Goal: Transaction & Acquisition: Purchase product/service

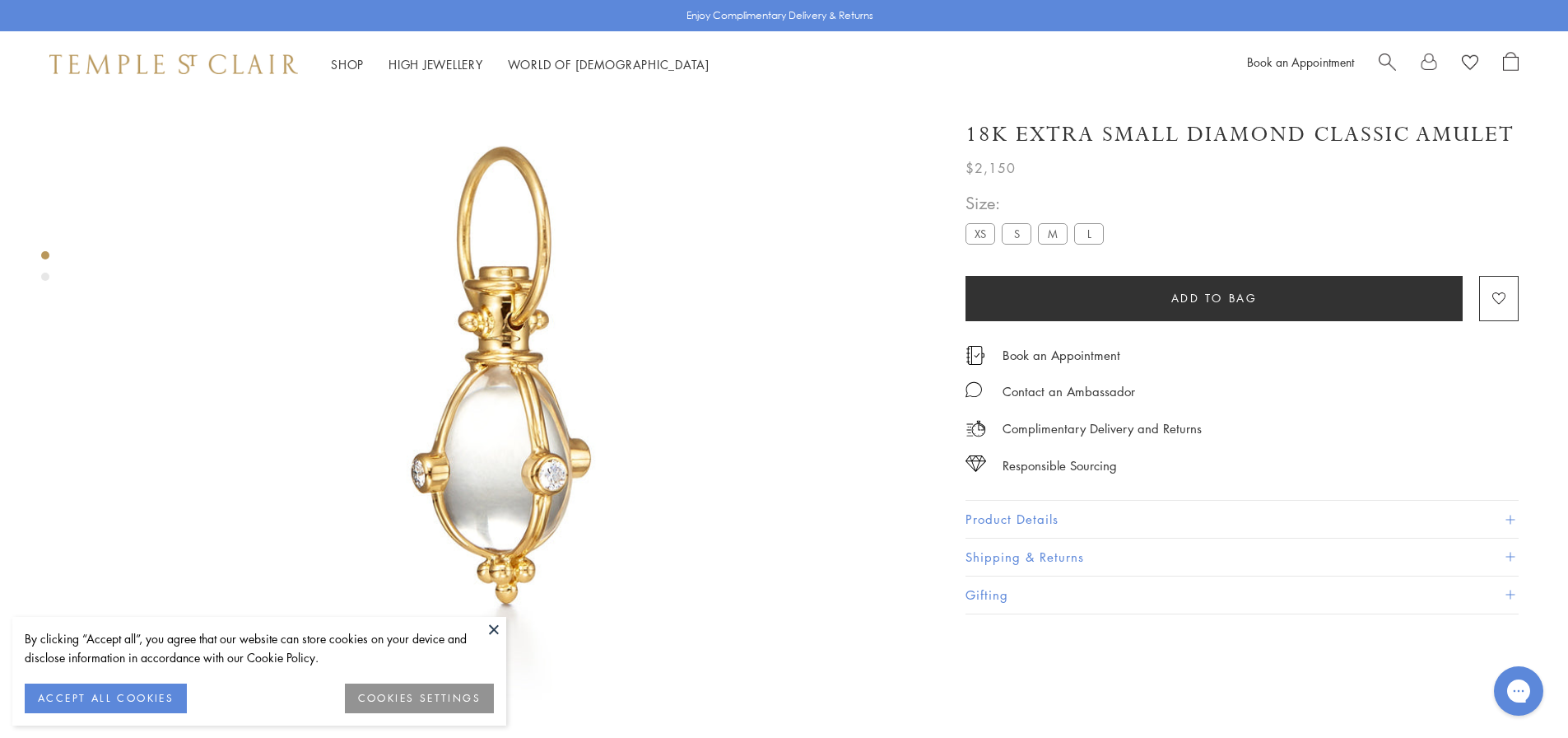
scroll to position [179, 0]
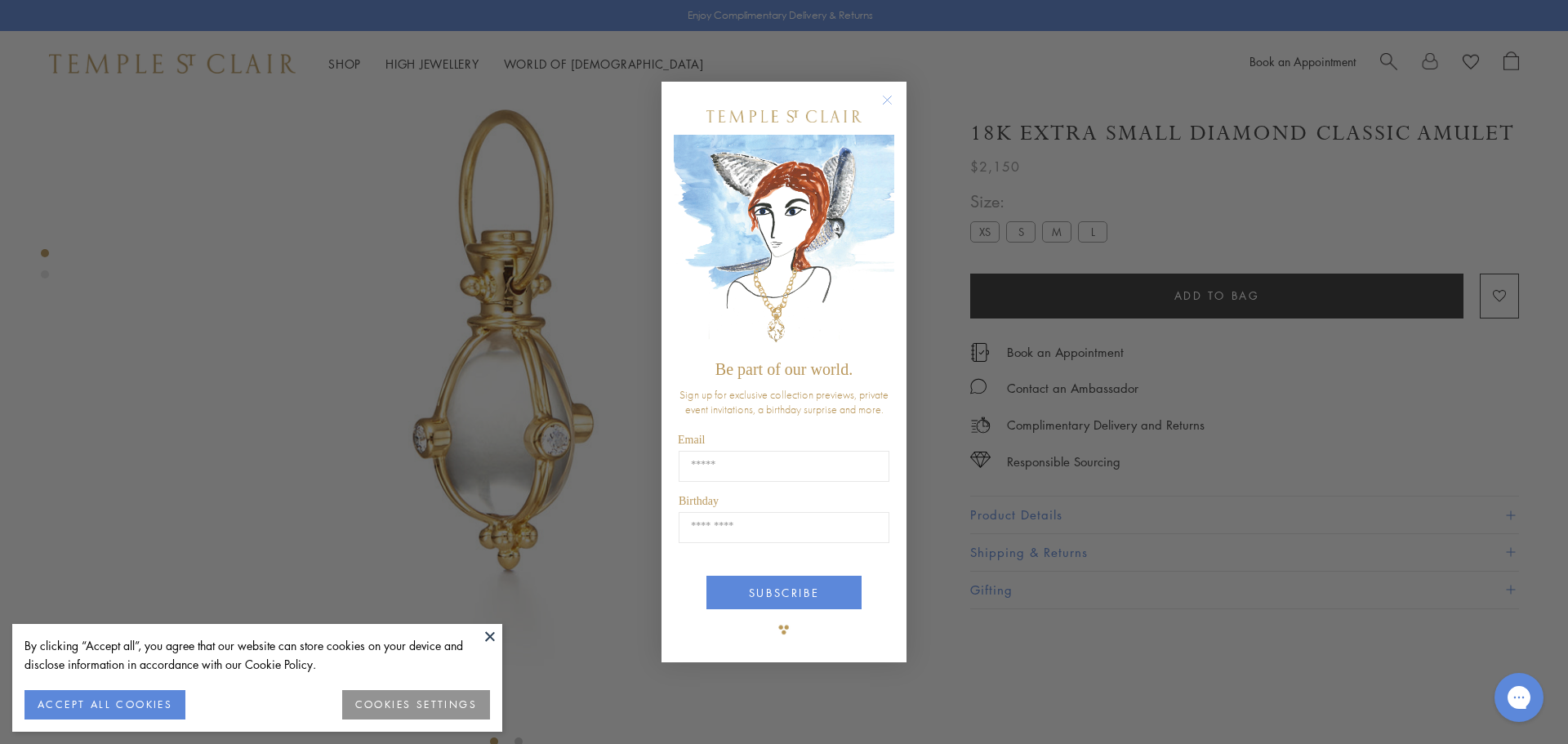
click at [1206, 210] on div "Close dialog Be part of our world. Sign up for exclusive collection previews, p…" at bounding box center [784, 372] width 1568 height 744
click at [889, 100] on circle "Close dialog" at bounding box center [888, 99] width 20 height 20
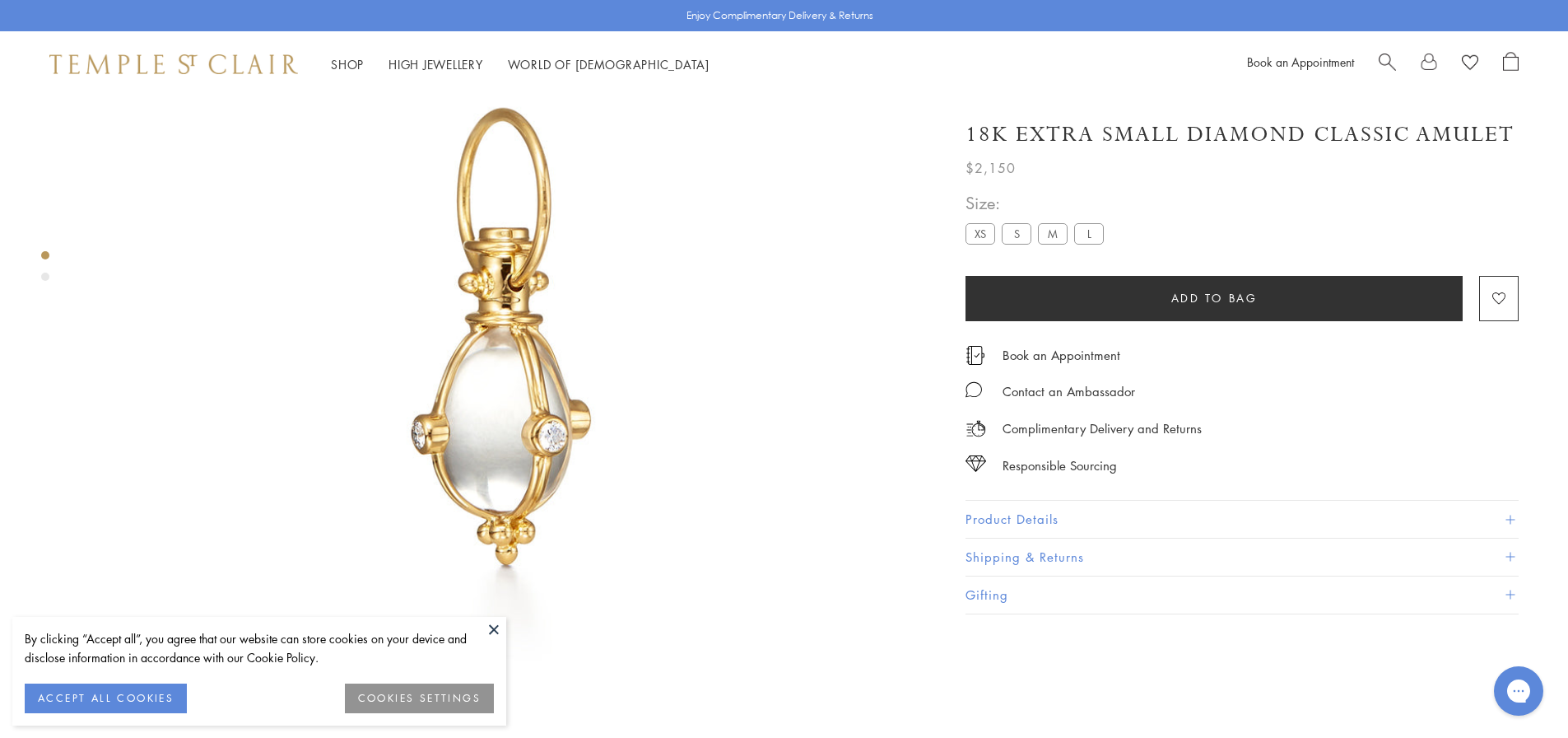
click at [1202, 515] on button "Product Details" at bounding box center [1243, 519] width 553 height 37
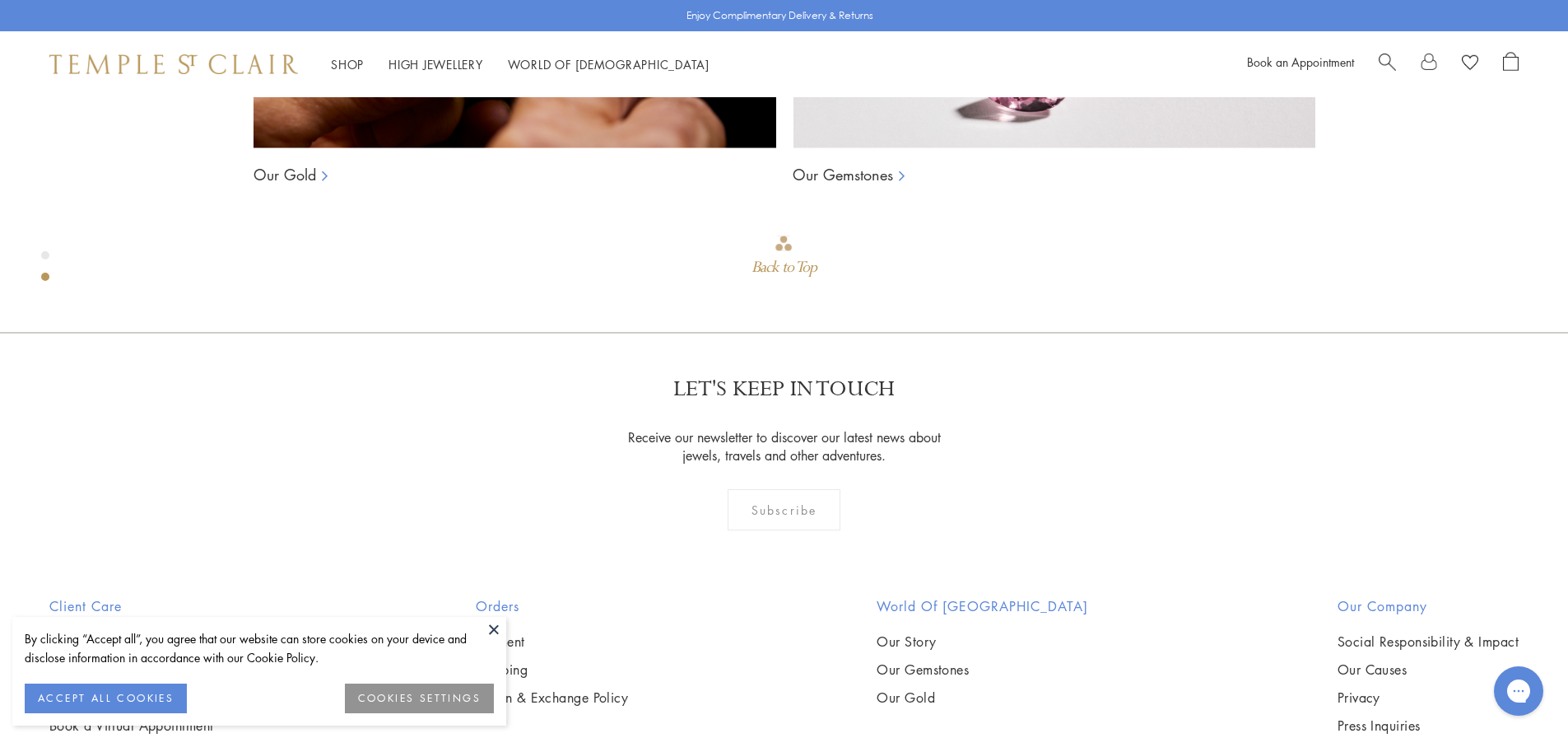
scroll to position [1826, 0]
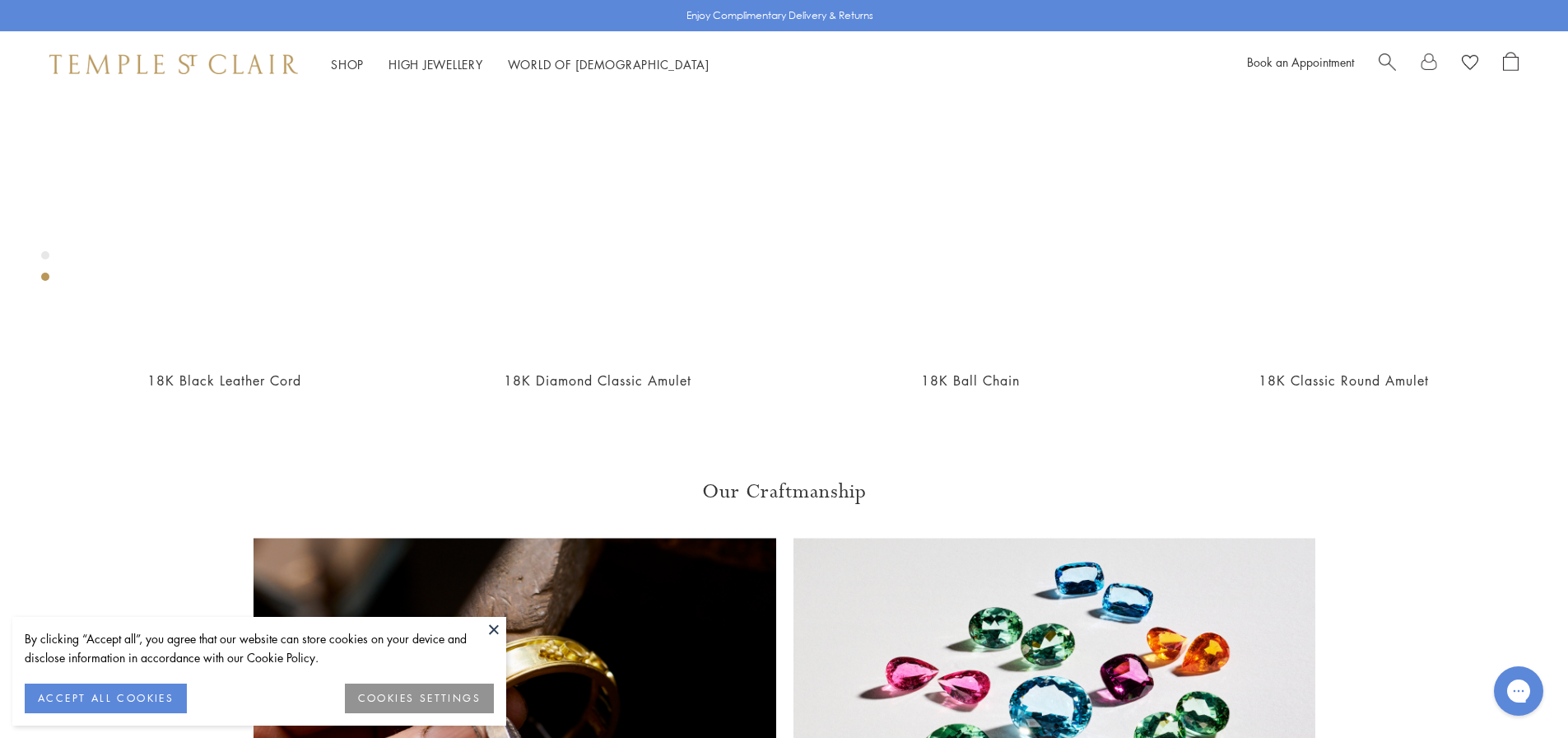
scroll to position [1085, 0]
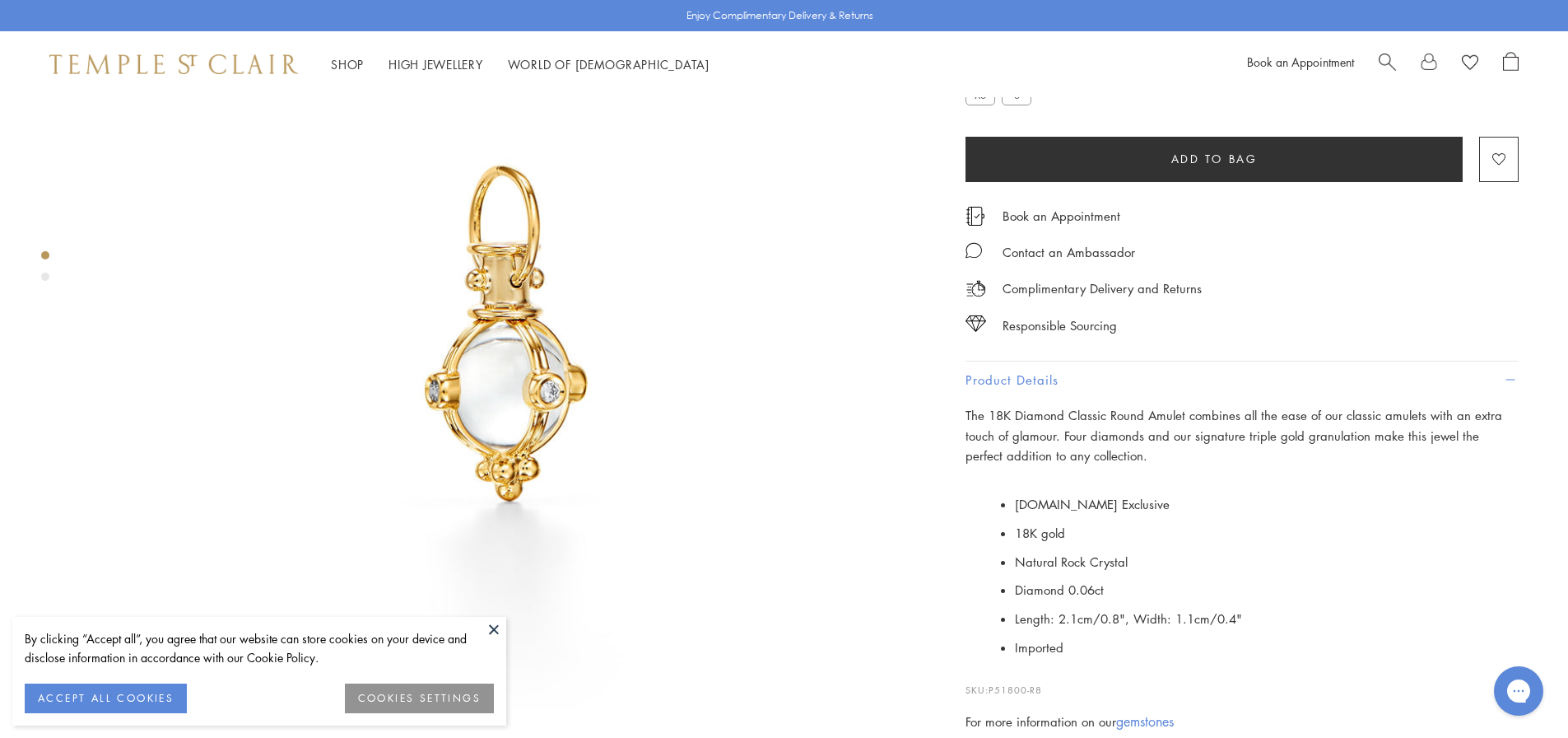
scroll to position [179, 0]
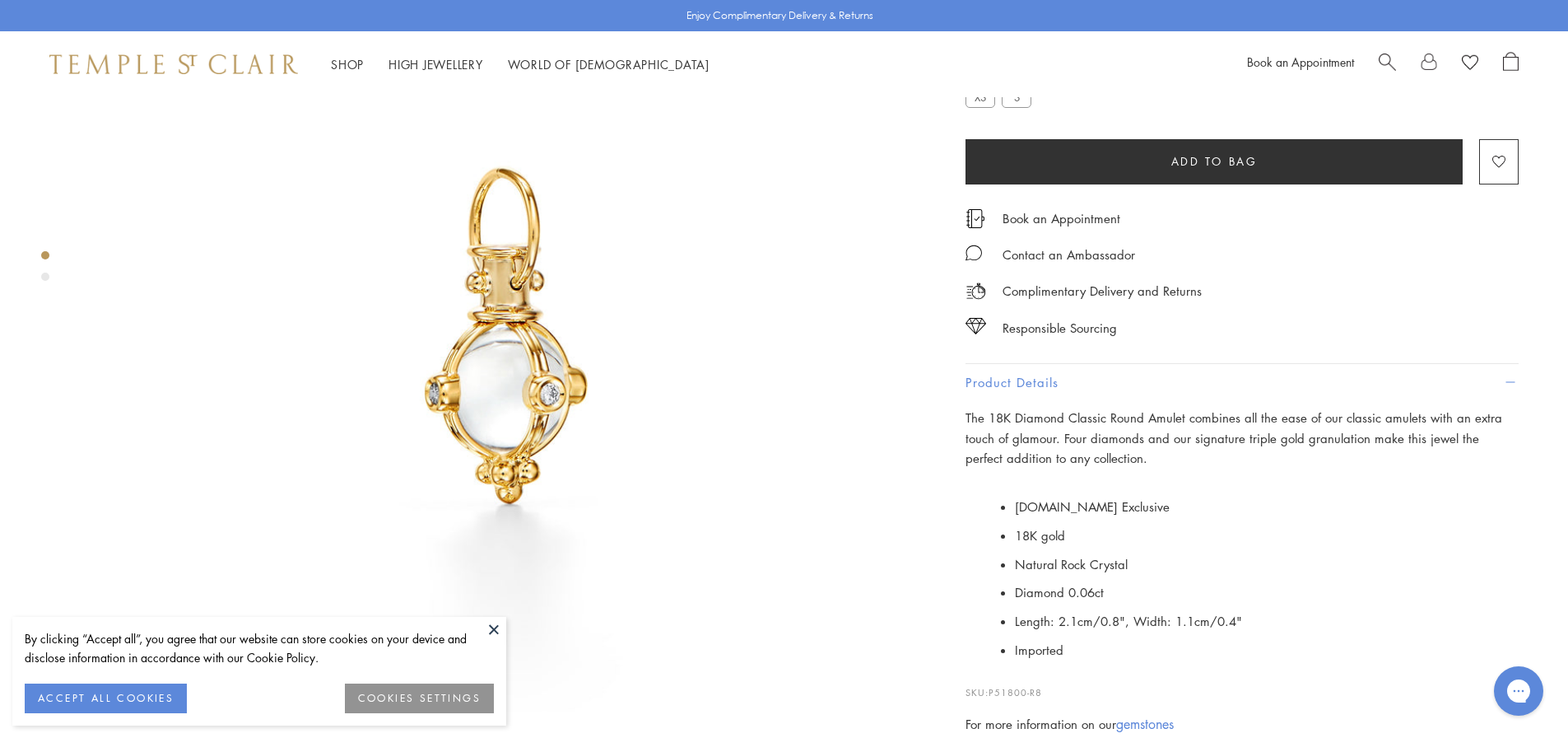
copy div "18K Extra Small Diamond Classic Round Amulet"
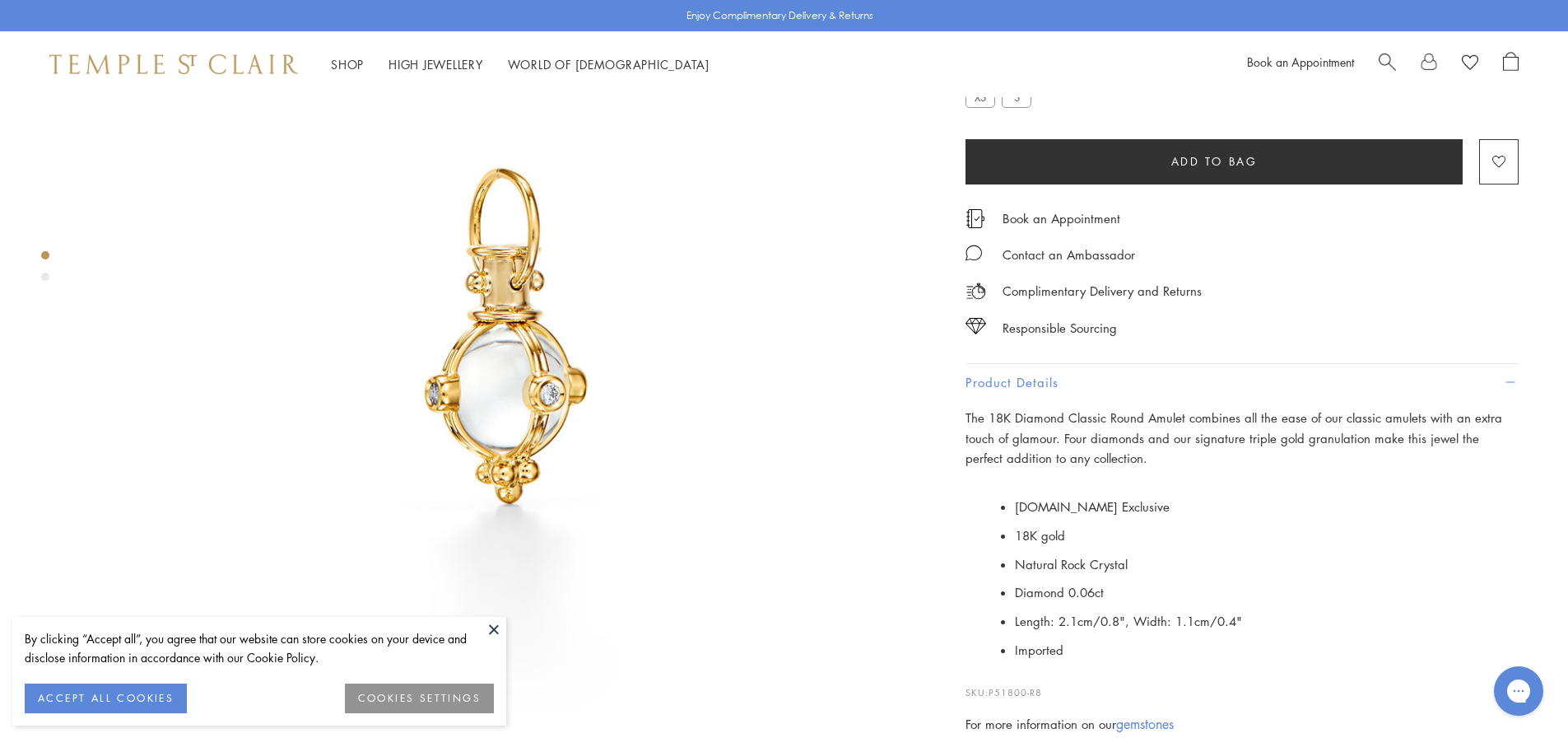
click at [1018, 107] on label "S" at bounding box center [1016, 97] width 30 height 21
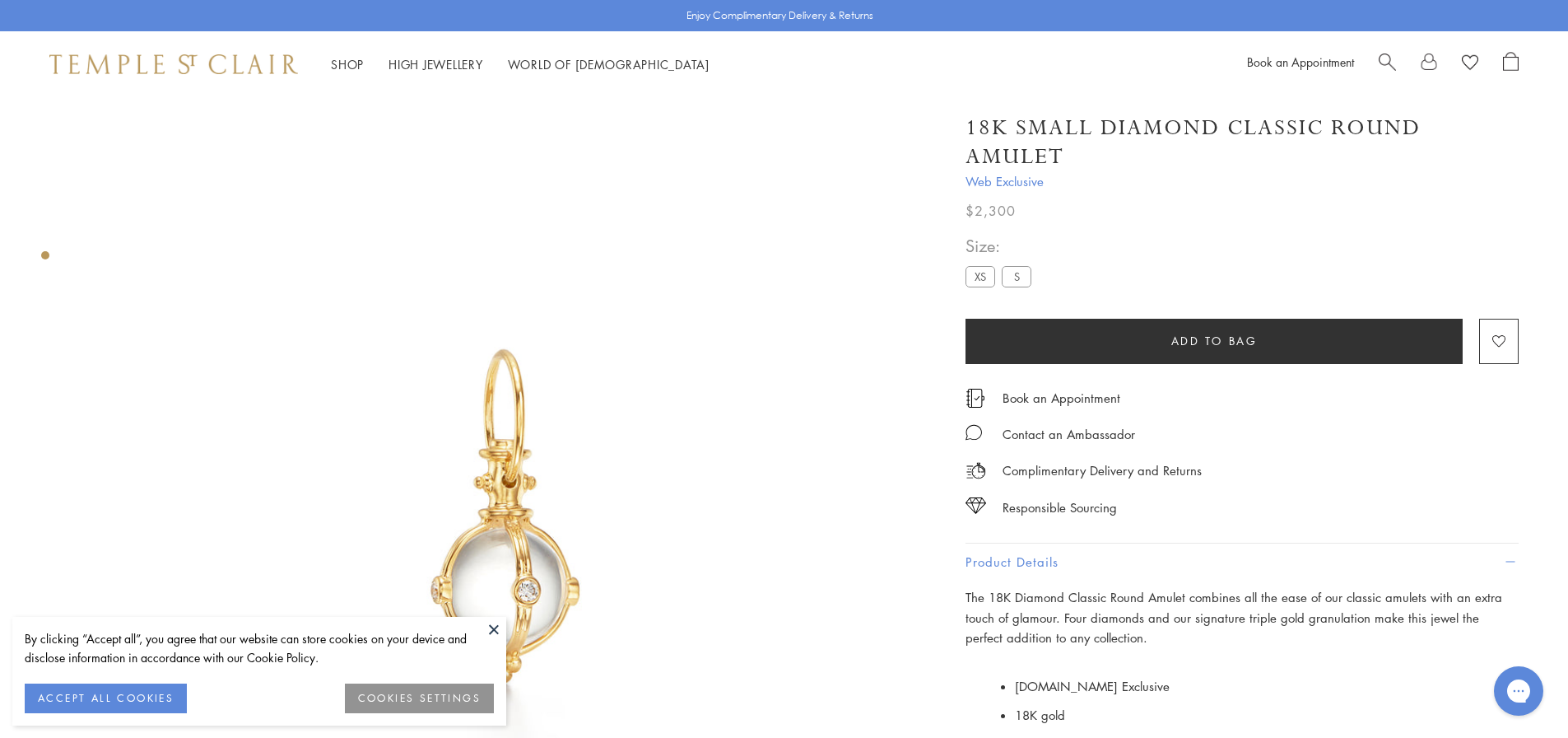
click at [984, 273] on label "XS" at bounding box center [981, 277] width 30 height 21
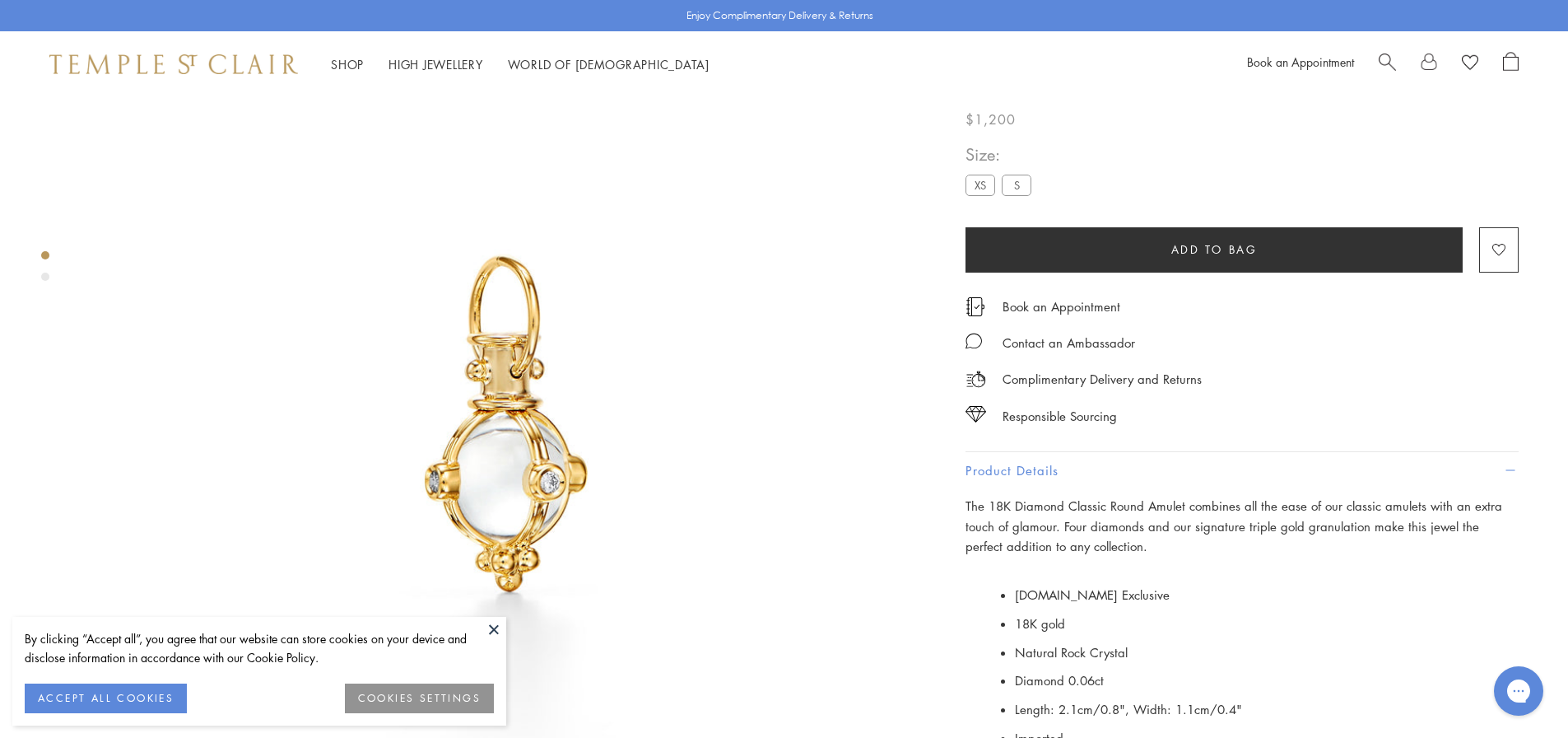
scroll to position [97, 0]
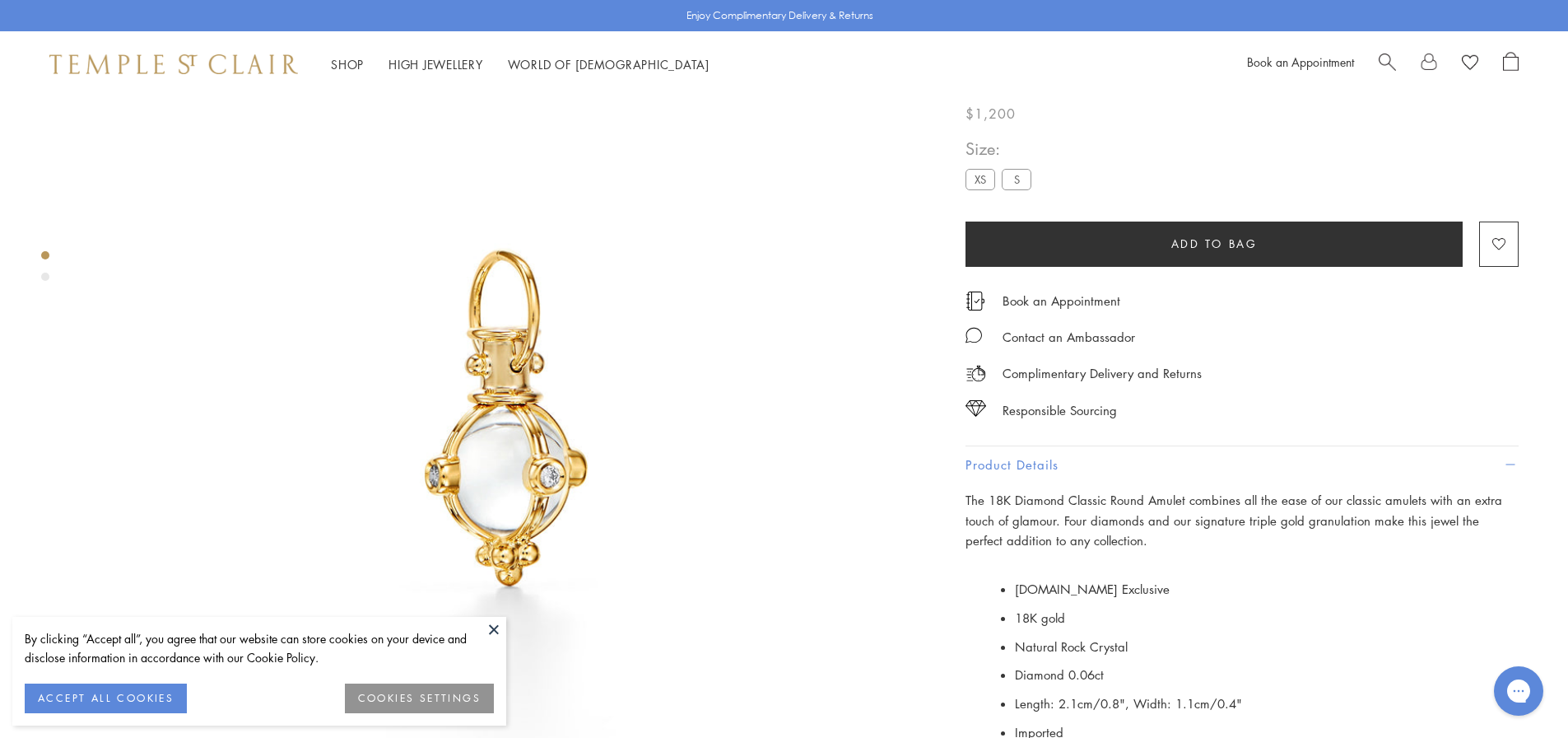
click at [1020, 190] on label "S" at bounding box center [1016, 179] width 30 height 21
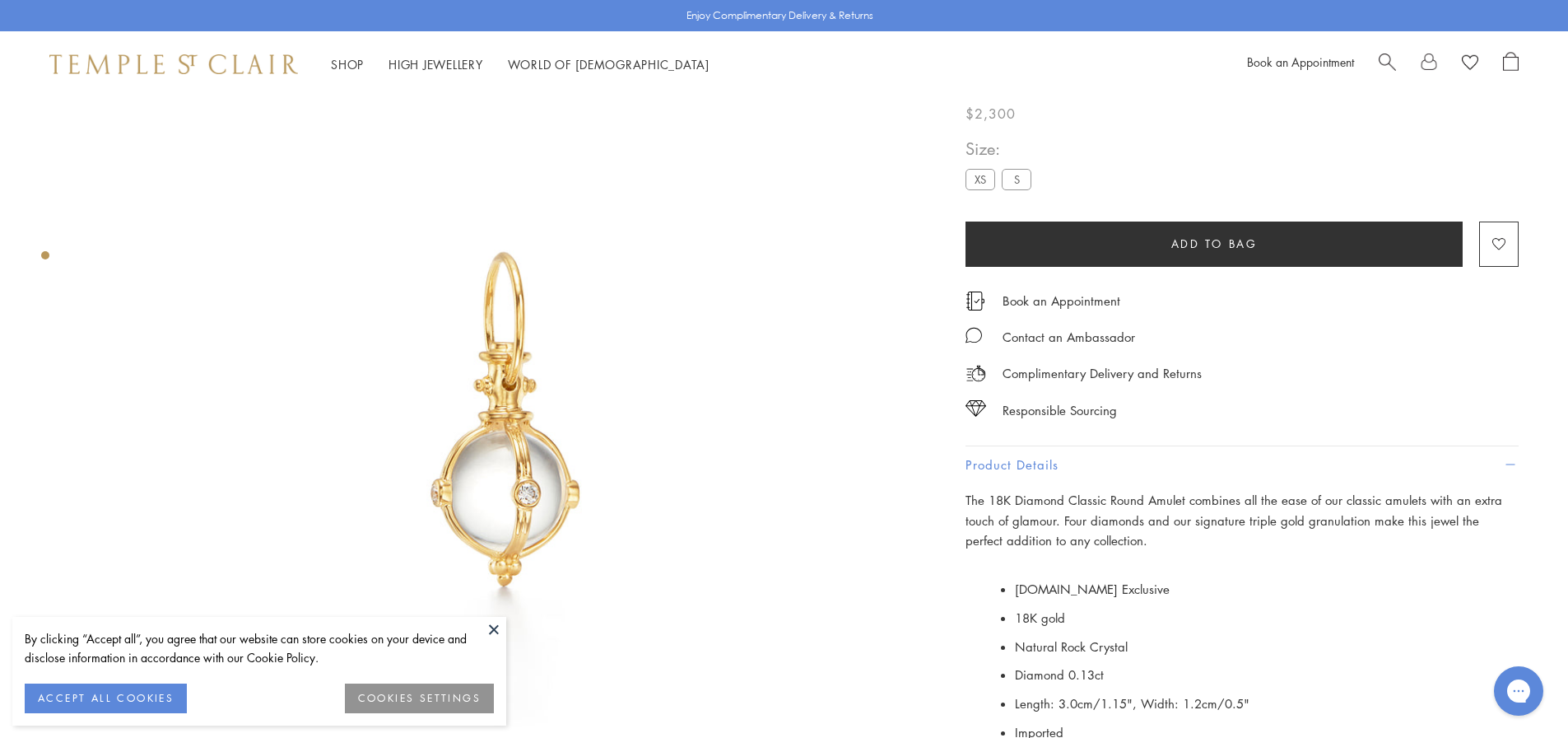
click at [976, 184] on label "XS" at bounding box center [981, 179] width 30 height 21
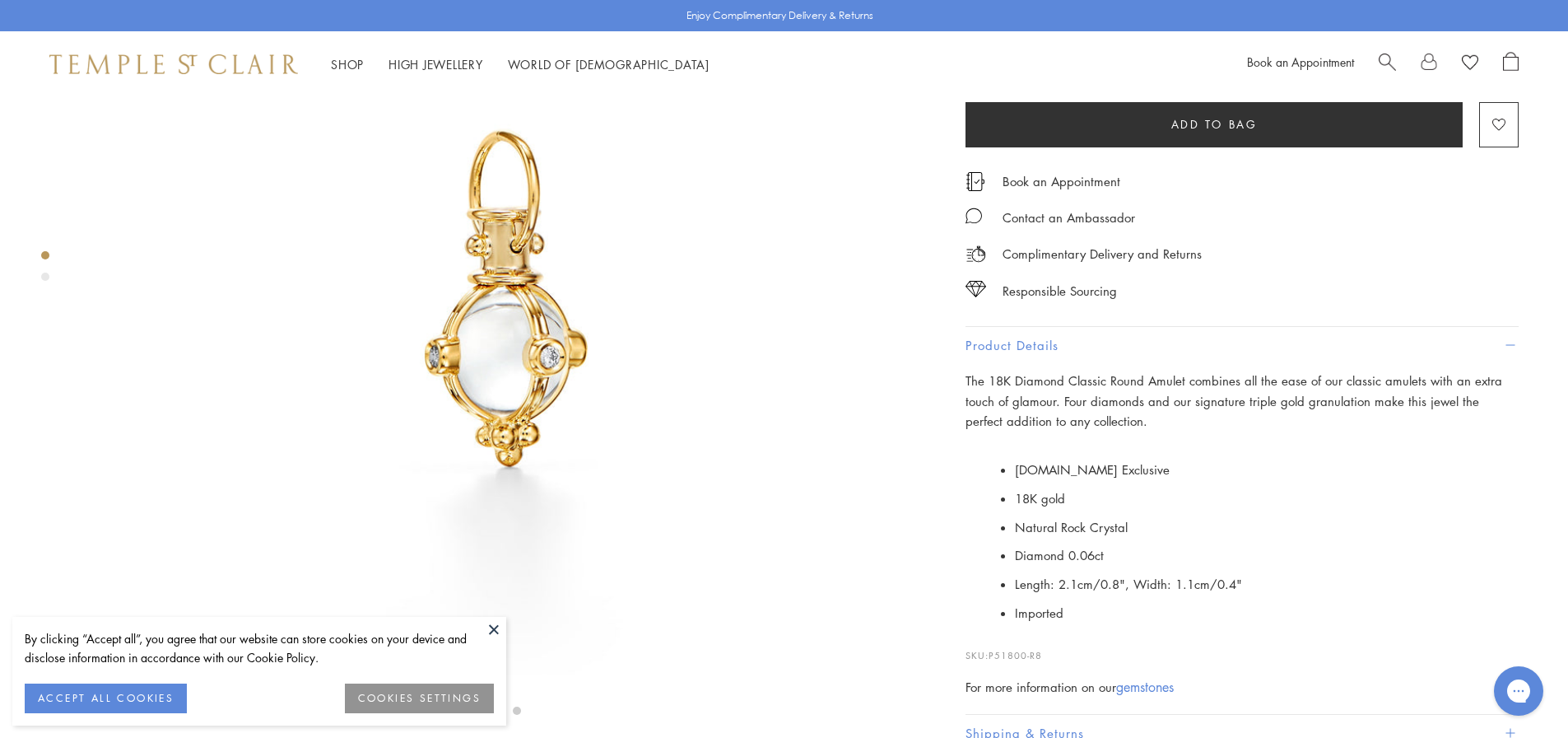
scroll to position [179, 0]
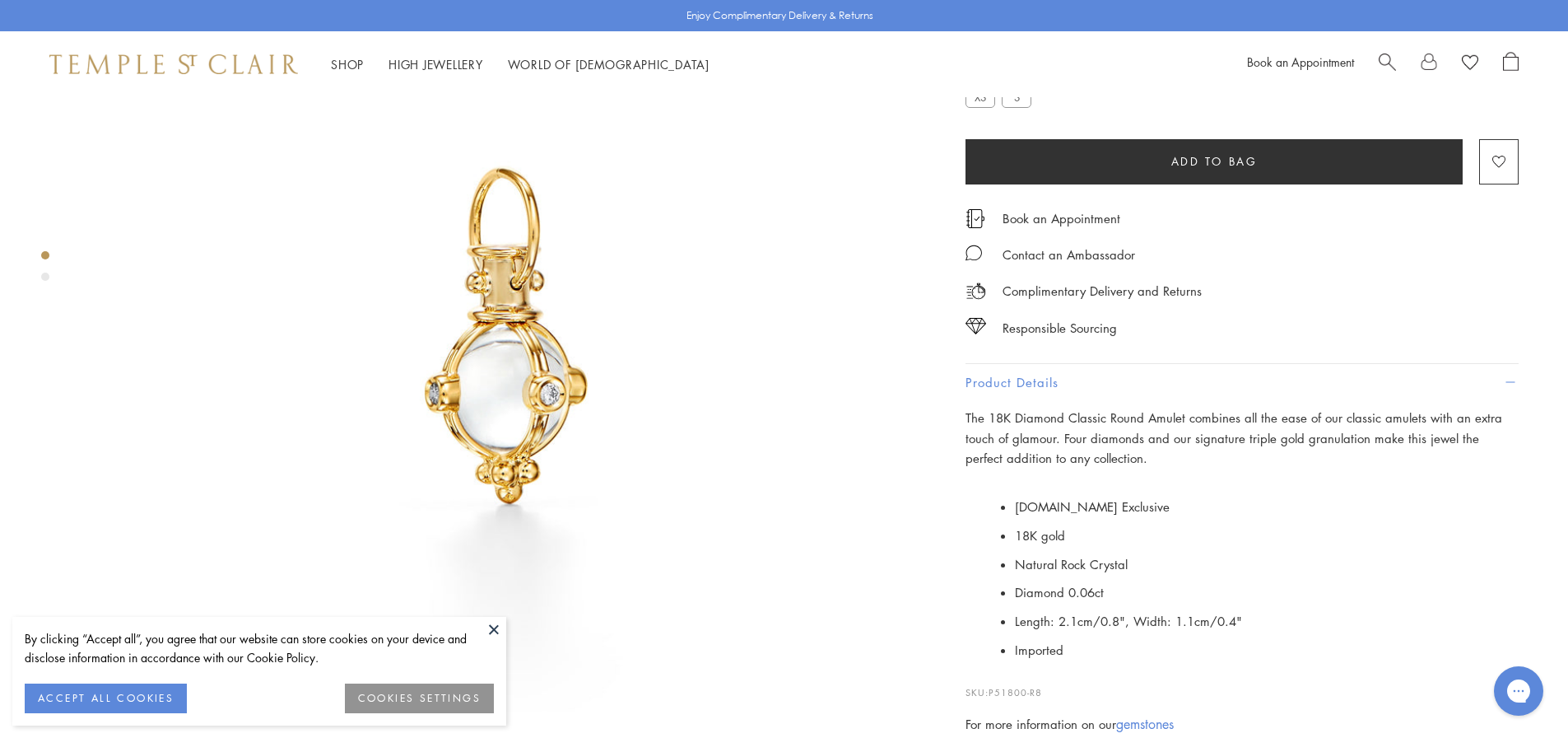
click at [1026, 107] on label "S" at bounding box center [1016, 97] width 30 height 21
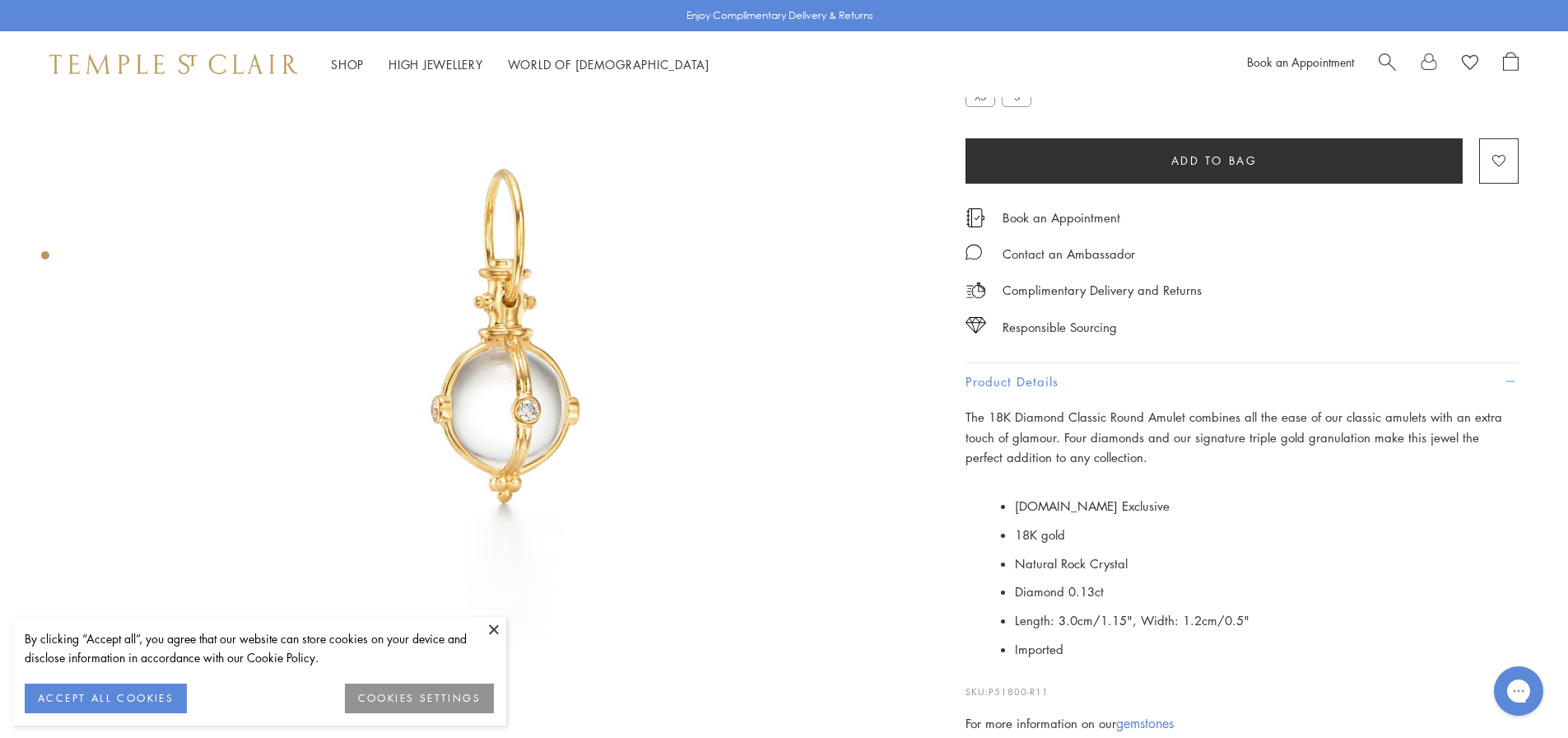
scroll to position [83, 0]
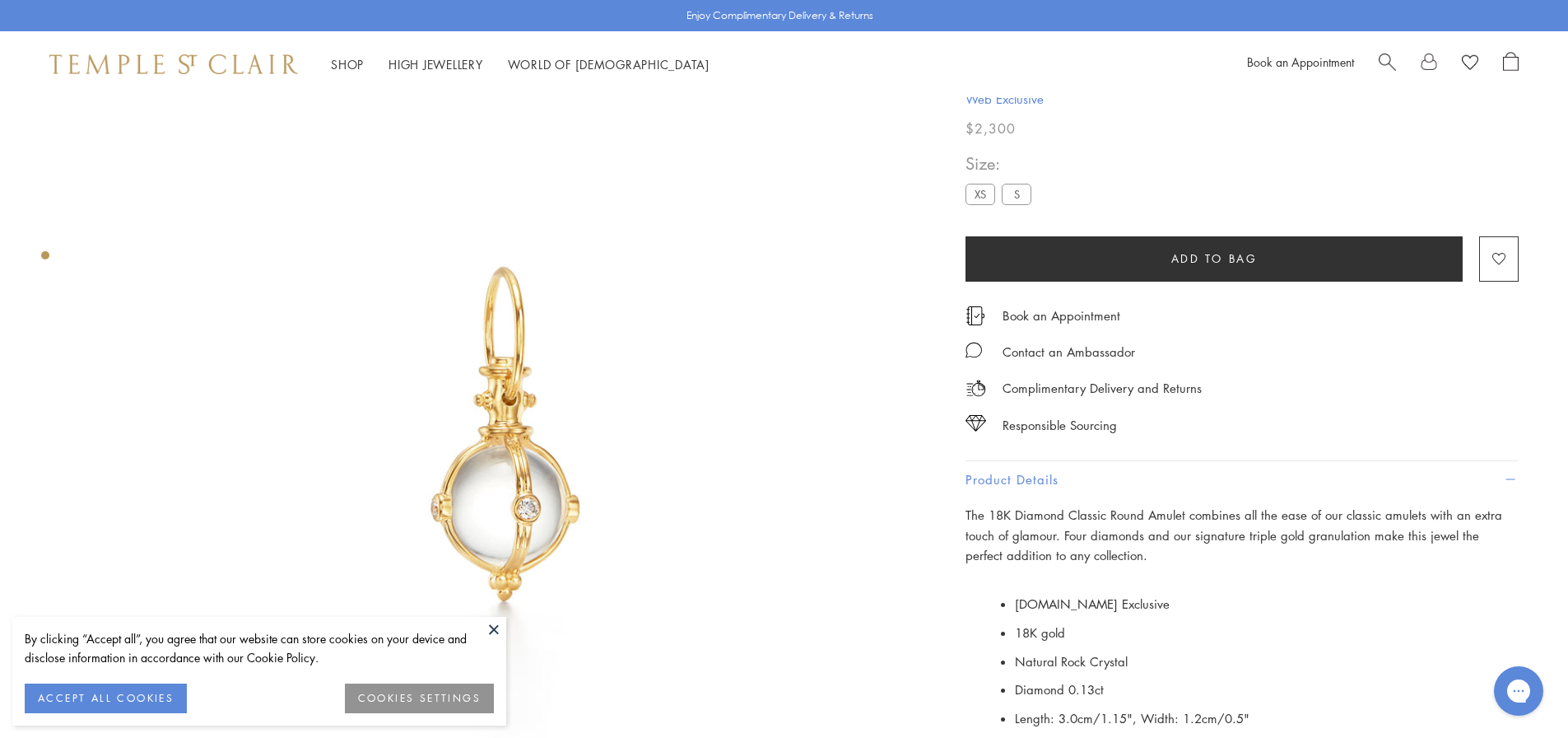
click at [976, 191] on label "XS" at bounding box center [981, 194] width 30 height 21
